Goal: Find specific page/section: Find specific page/section

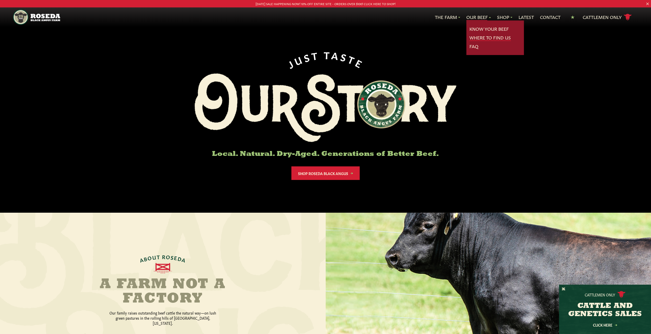
click at [478, 37] on link "Where To Find Us" at bounding box center [490, 37] width 41 height 7
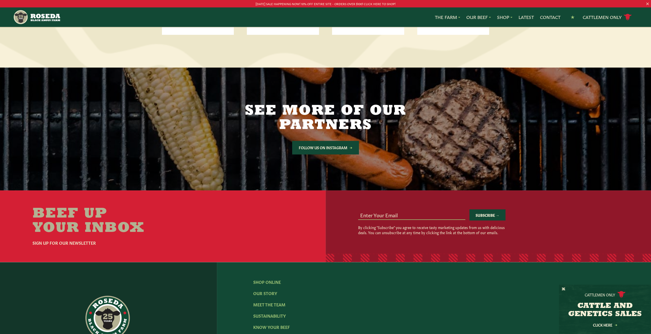
scroll to position [956, 0]
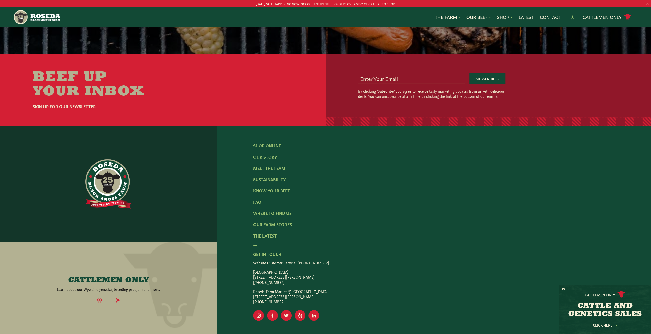
drag, startPoint x: 254, startPoint y: 297, endPoint x: 314, endPoint y: 297, distance: 60.7
click at [314, 297] on p "Roseda Farm Market @ [GEOGRAPHIC_DATA] [STREET_ADDRESS] [PHONE_NUMBER]" at bounding box center [434, 295] width 362 height 15
copy p "[STREET_ADDRESS][PERSON_NAME]"
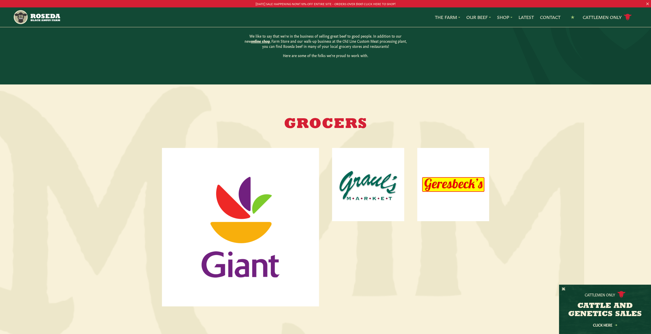
scroll to position [273, 0]
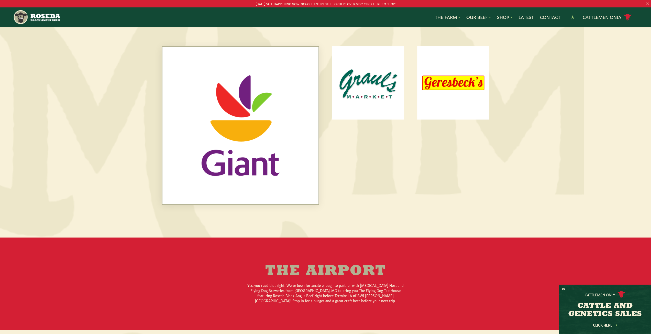
click at [278, 130] on img at bounding box center [241, 125] width 156 height 157
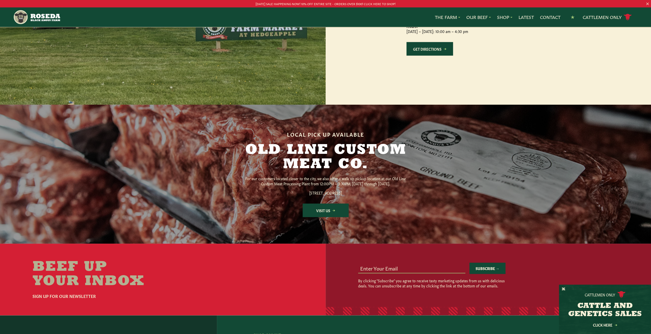
scroll to position [682, 0]
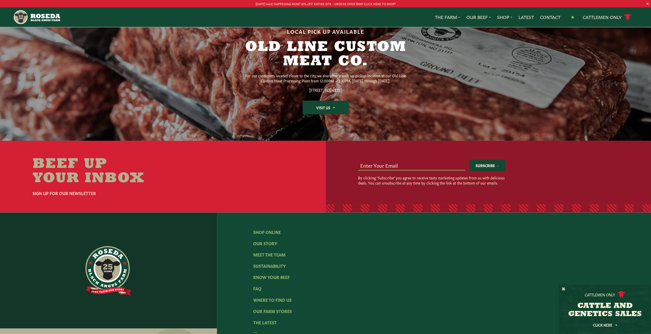
drag, startPoint x: 294, startPoint y: 105, endPoint x: 357, endPoint y: 104, distance: 63.2
click at [357, 92] on p "1600 S Monroe St. Baltimore, MD 21230" at bounding box center [326, 89] width 164 height 5
copy p "1600 S Monroe St. Baltimore, MD 21230"
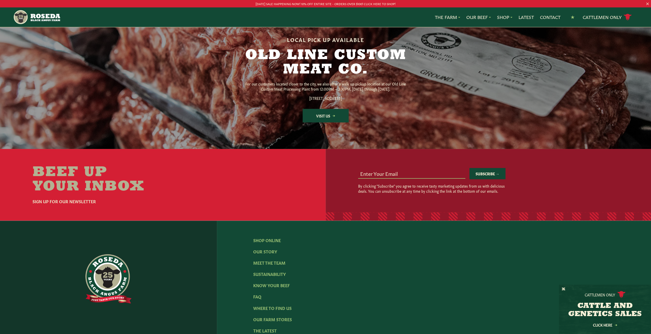
scroll to position [546, 0]
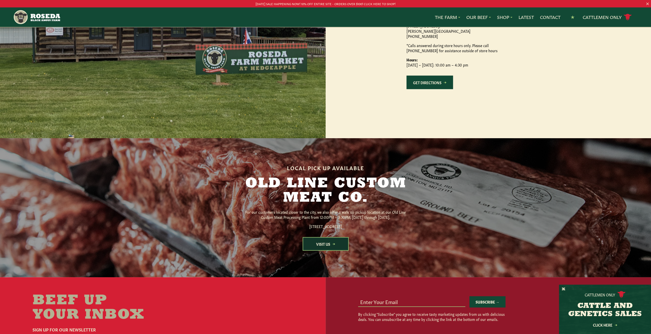
click at [322, 251] on link "Visit Us" at bounding box center [326, 244] width 46 height 14
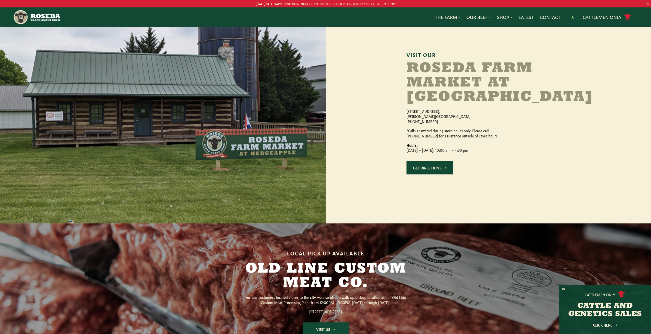
scroll to position [410, 0]
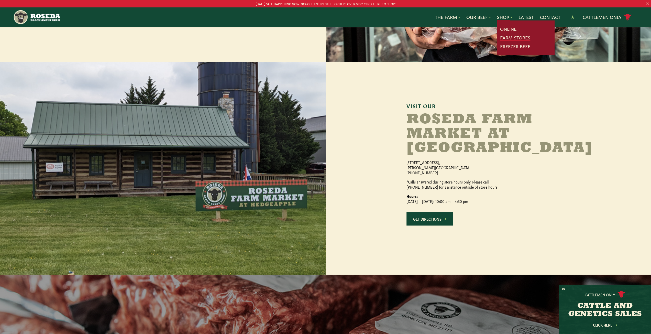
click at [504, 38] on link "Farm Stores" at bounding box center [515, 37] width 30 height 7
click at [502, 29] on link "Online" at bounding box center [508, 29] width 16 height 7
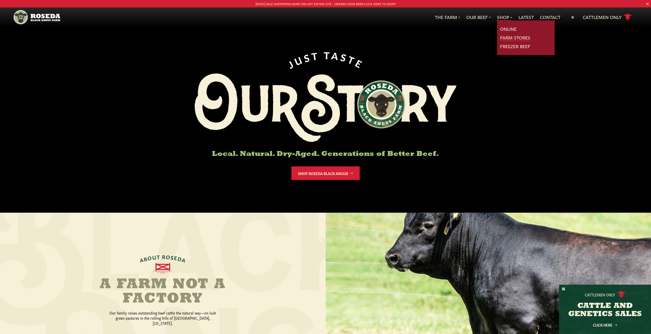
click at [506, 38] on link "Farm Stores" at bounding box center [515, 37] width 30 height 7
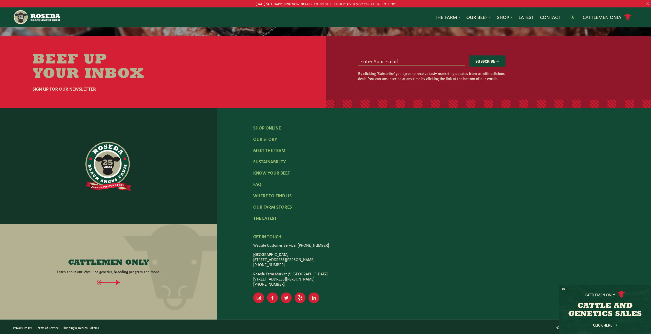
scroll to position [664, 0]
